Goal: Task Accomplishment & Management: Use online tool/utility

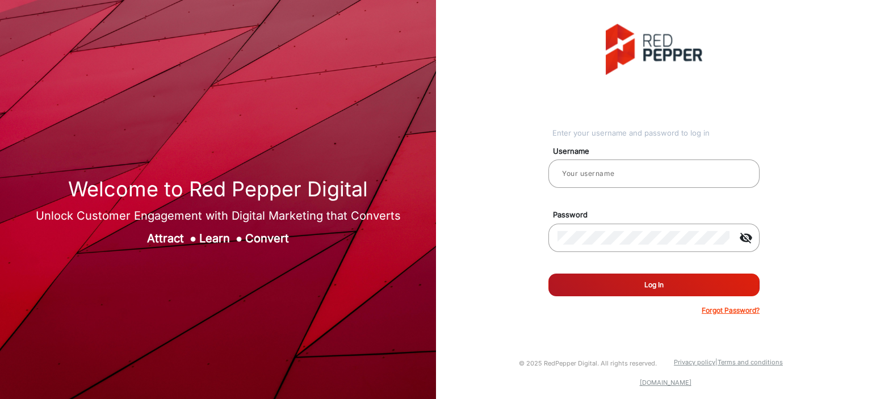
type input "[PERSON_NAME]"
click at [623, 286] on button "Log In" at bounding box center [653, 285] width 211 height 23
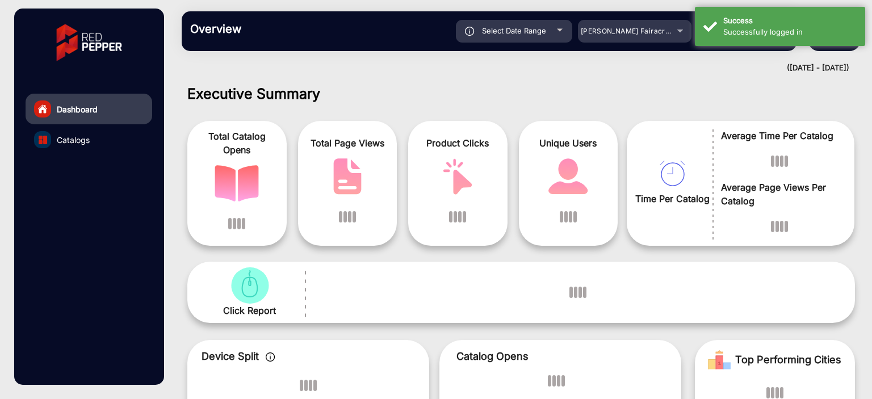
scroll to position [9, 0]
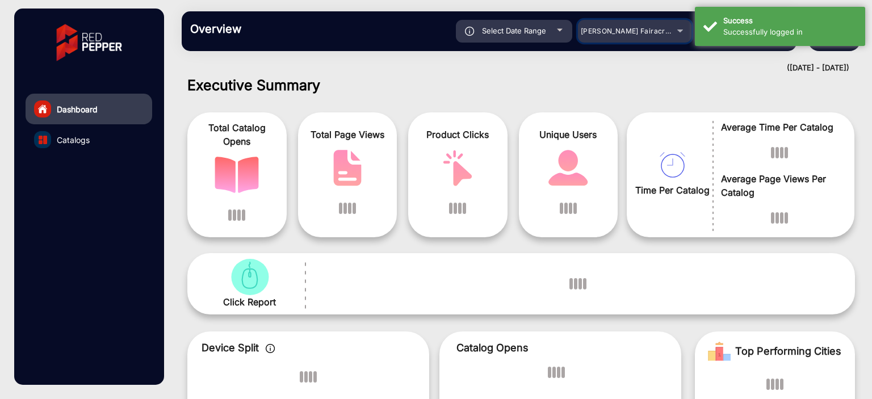
click at [645, 31] on div "[PERSON_NAME] Fairacre Farms" at bounding box center [635, 31] width 114 height 14
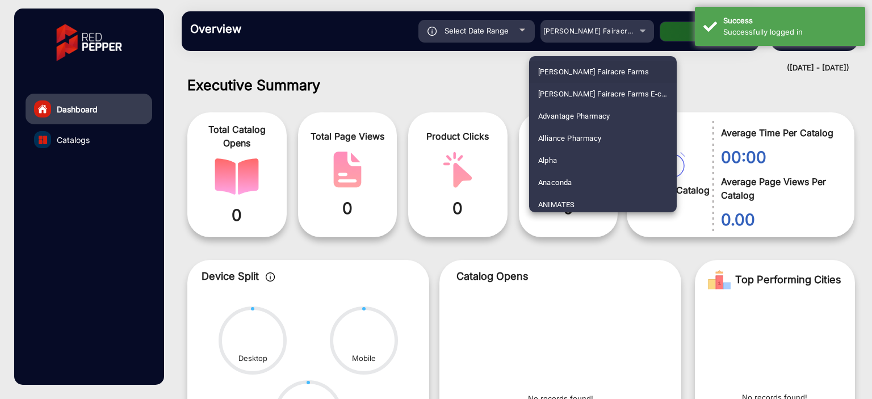
click at [476, 31] on div at bounding box center [436, 199] width 872 height 399
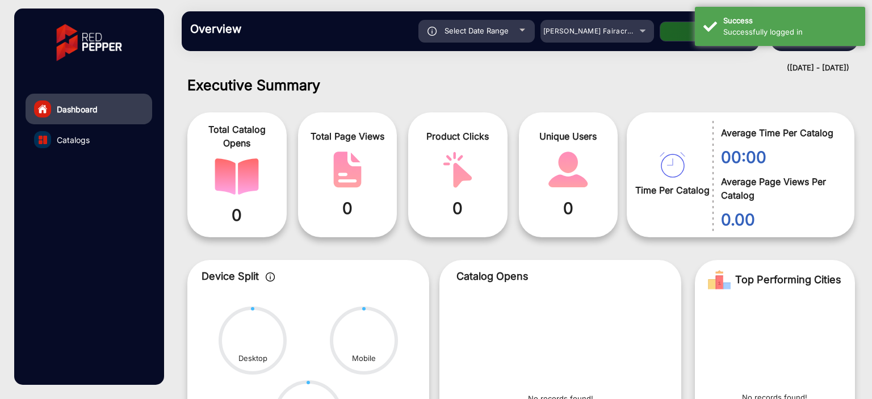
click at [497, 31] on span "Select Date Range" at bounding box center [476, 30] width 64 height 9
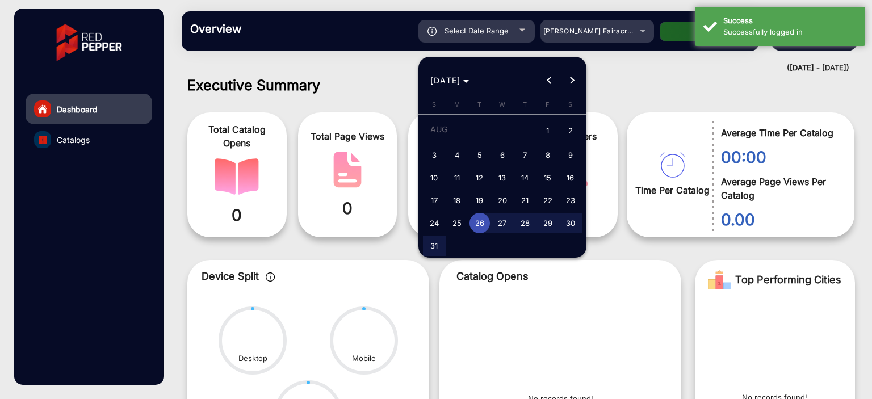
type input "[DATE]"
click at [548, 77] on span "Previous month" at bounding box center [549, 80] width 23 height 23
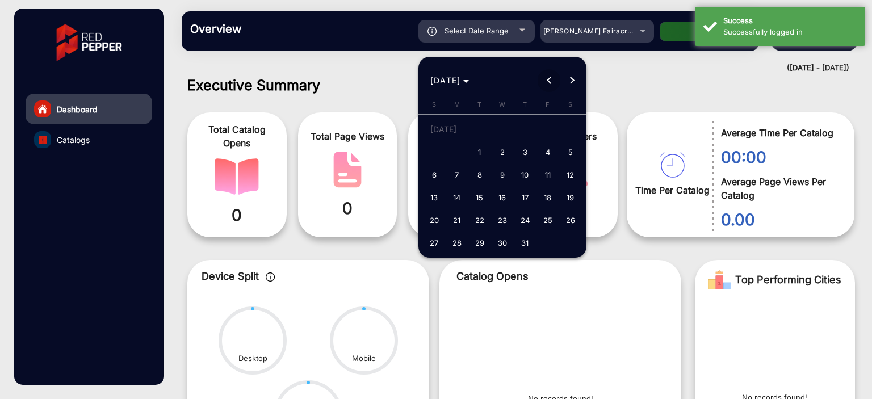
click at [548, 77] on span "Previous month" at bounding box center [549, 80] width 23 height 23
drag, startPoint x: 434, startPoint y: 147, endPoint x: 443, endPoint y: 211, distance: 64.2
click at [434, 147] on span "1" at bounding box center [434, 152] width 20 height 20
type input "[DATE]"
click at [574, 79] on span "Next month" at bounding box center [571, 80] width 23 height 23
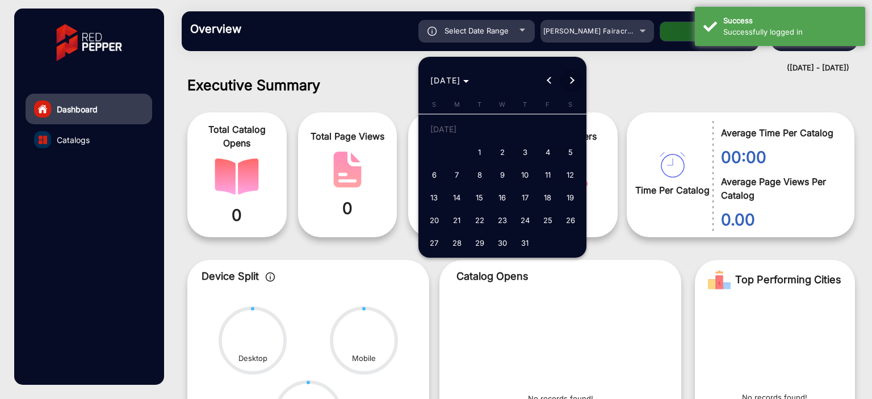
click at [574, 79] on span "Next month" at bounding box center [571, 80] width 23 height 23
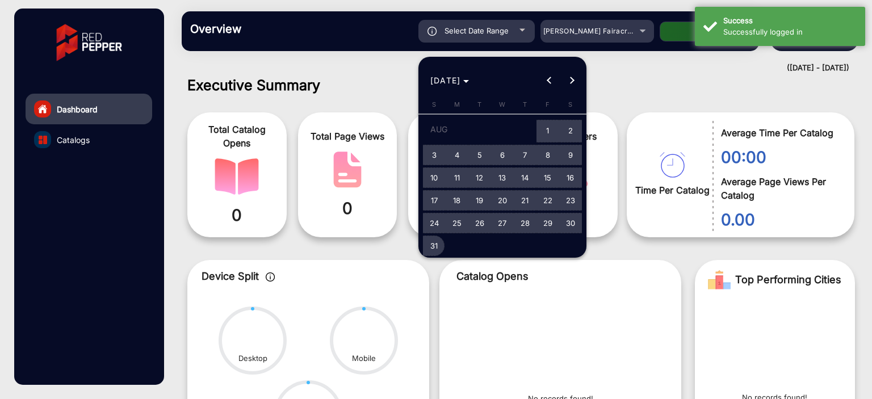
click at [437, 247] on span "31" at bounding box center [434, 246] width 20 height 20
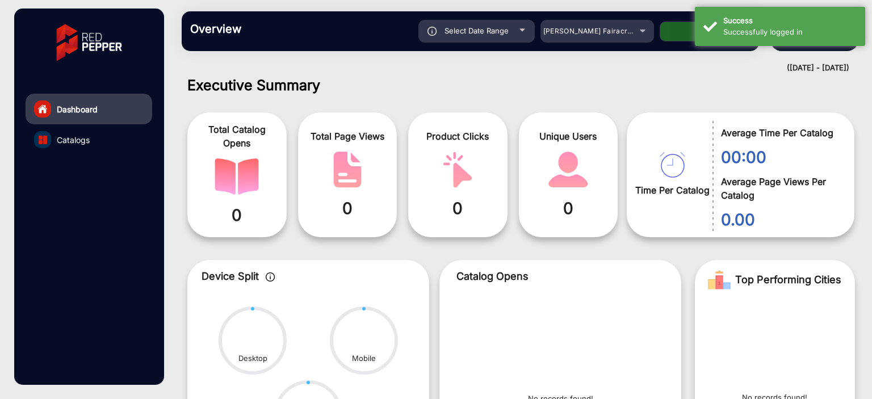
type input "[DATE]"
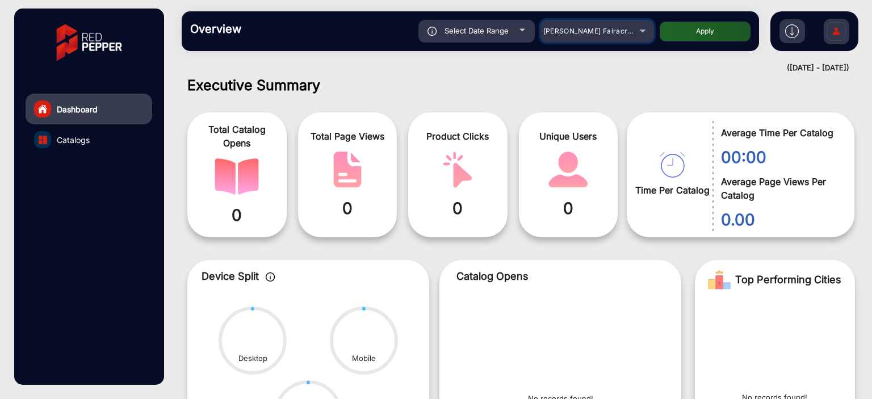
click at [596, 27] on span "[PERSON_NAME] Fairacre Farms" at bounding box center [599, 31] width 112 height 9
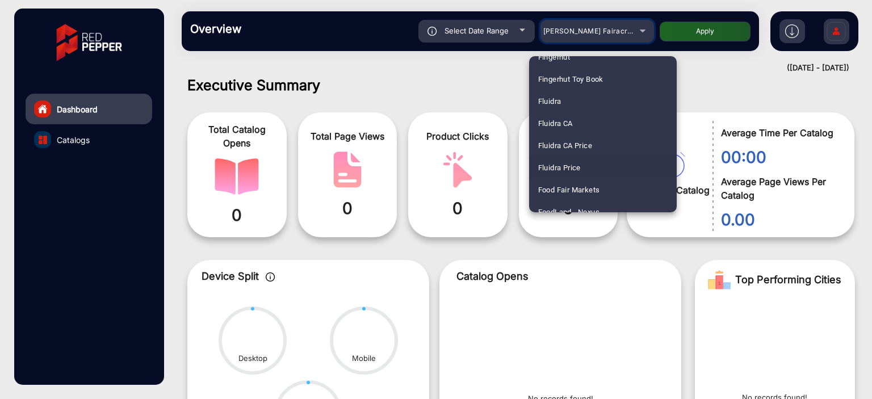
scroll to position [1448, 0]
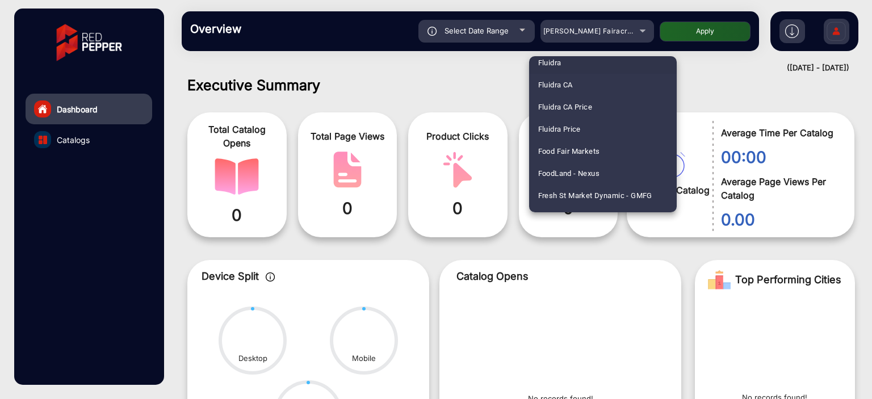
click at [579, 68] on mat-option "Fluidra" at bounding box center [603, 63] width 148 height 22
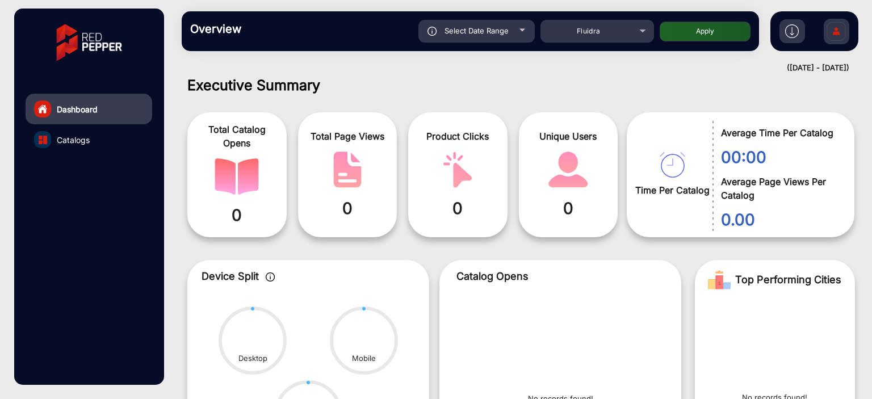
click at [695, 31] on button "Apply" at bounding box center [705, 32] width 91 height 20
type input "[DATE]"
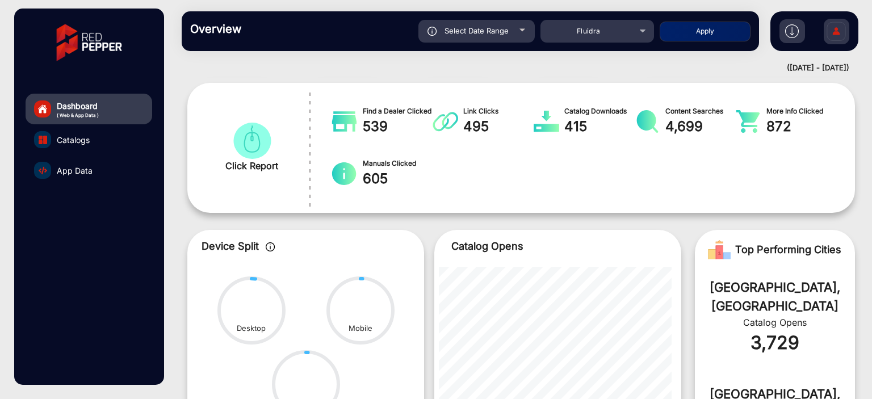
scroll to position [4, 0]
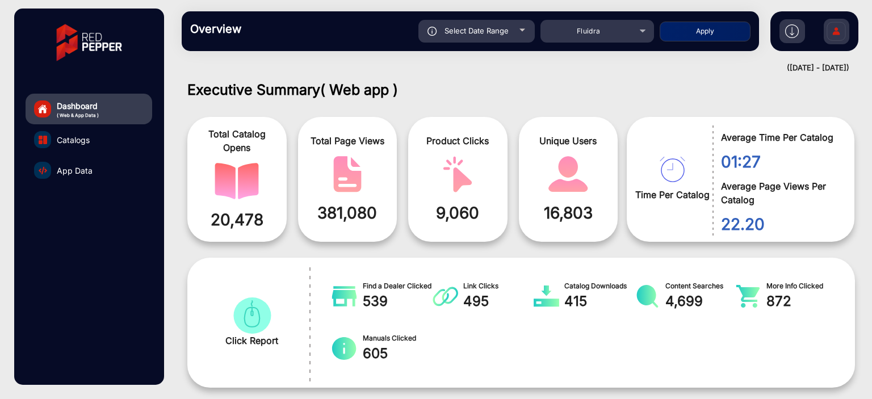
click at [82, 176] on span "App Data" at bounding box center [75, 171] width 36 height 12
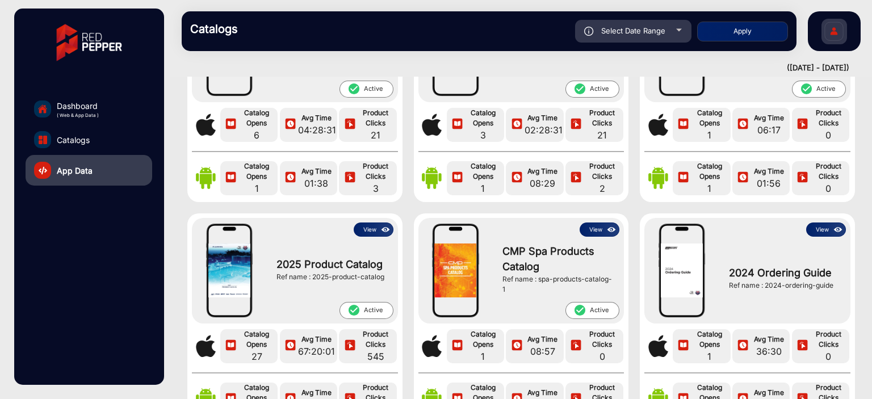
scroll to position [227, 0]
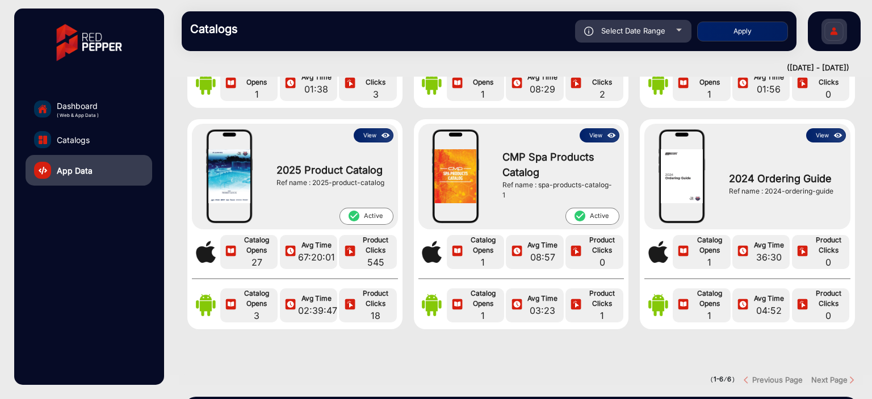
click at [380, 131] on img at bounding box center [385, 135] width 13 height 12
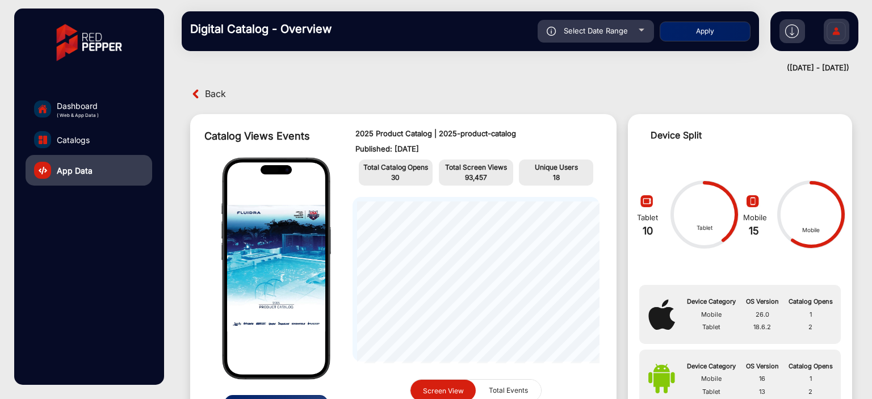
click at [833, 35] on img at bounding box center [836, 33] width 24 height 40
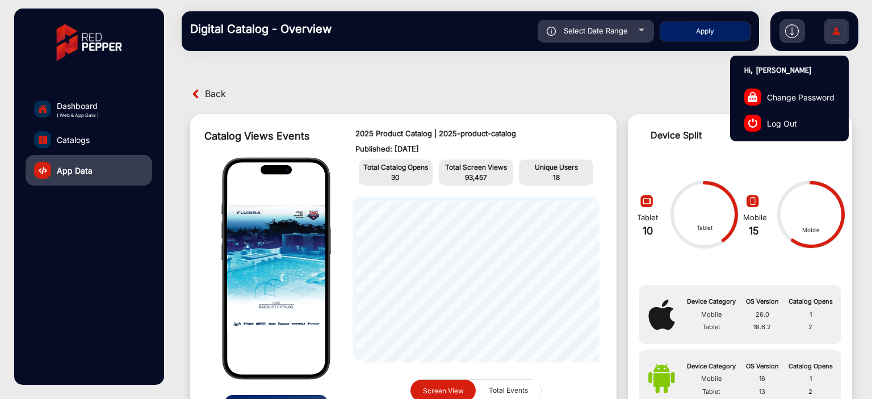
click at [804, 116] on link "Log Out" at bounding box center [790, 123] width 118 height 26
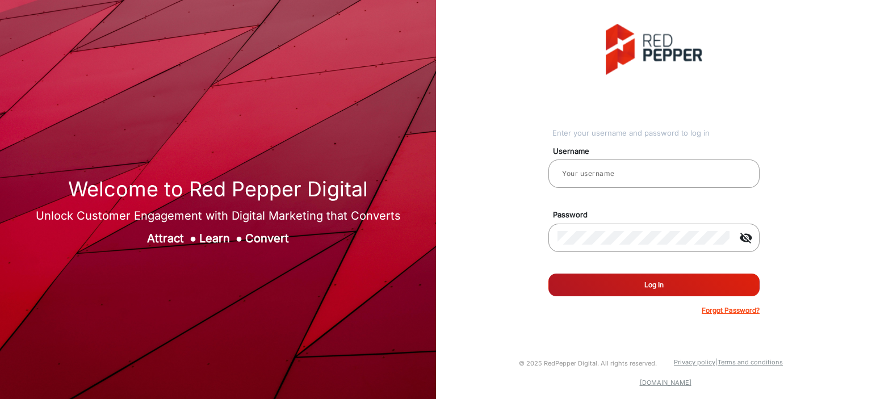
type input "[PERSON_NAME]"
